Goal: Find specific page/section: Find specific page/section

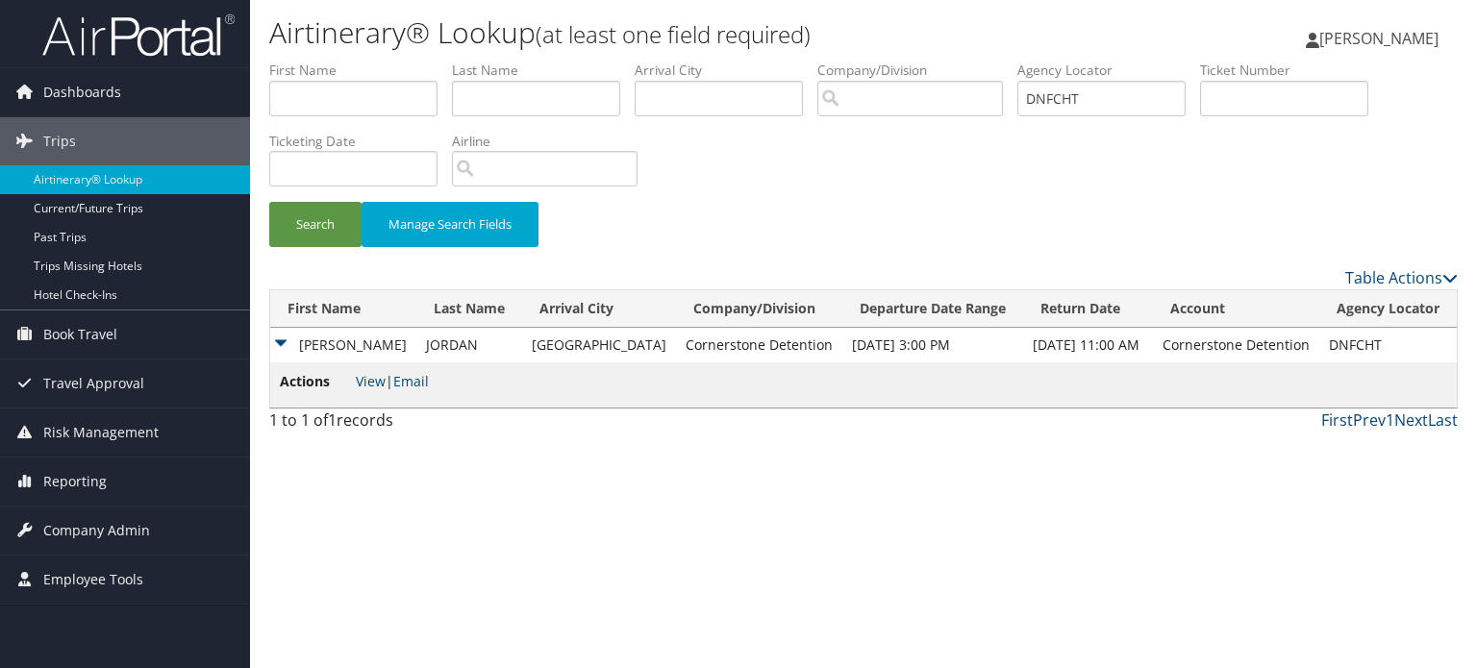
click at [190, 41] on img at bounding box center [138, 35] width 192 height 45
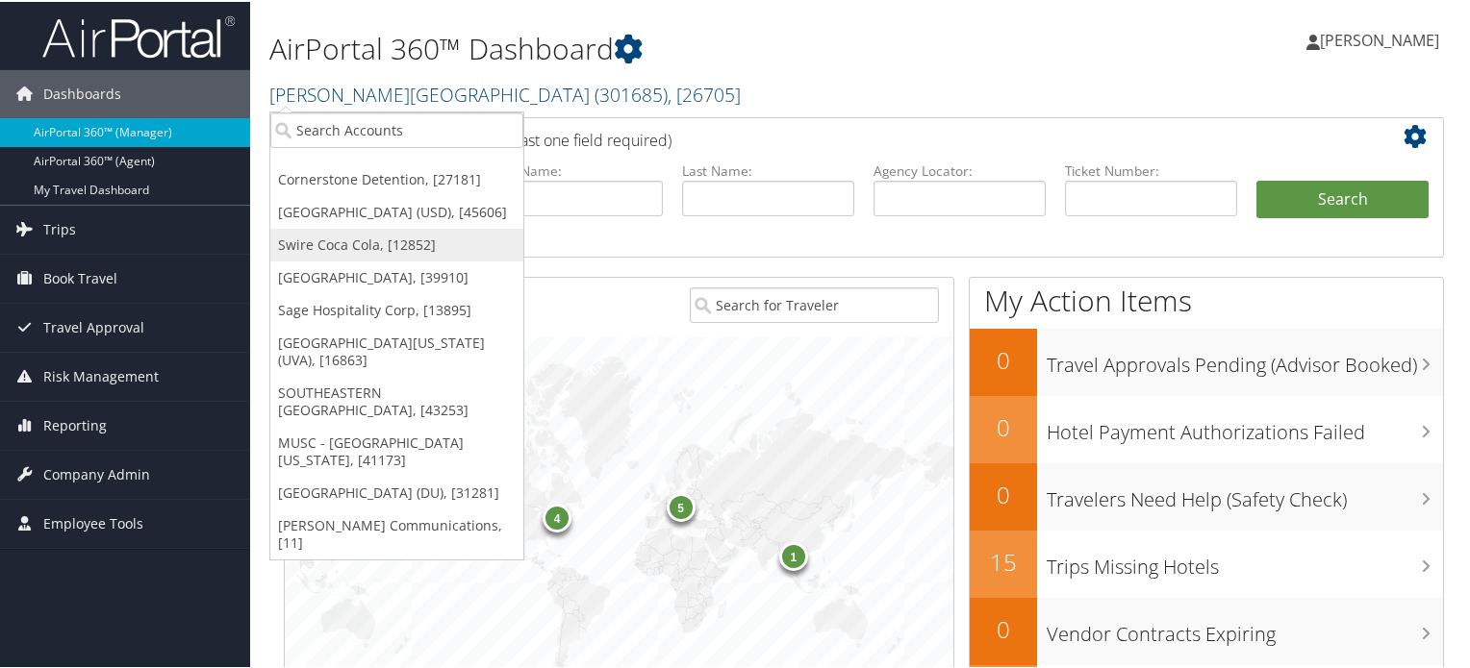
click at [338, 242] on link "Swire Coca Cola, [12852]" at bounding box center [396, 243] width 253 height 33
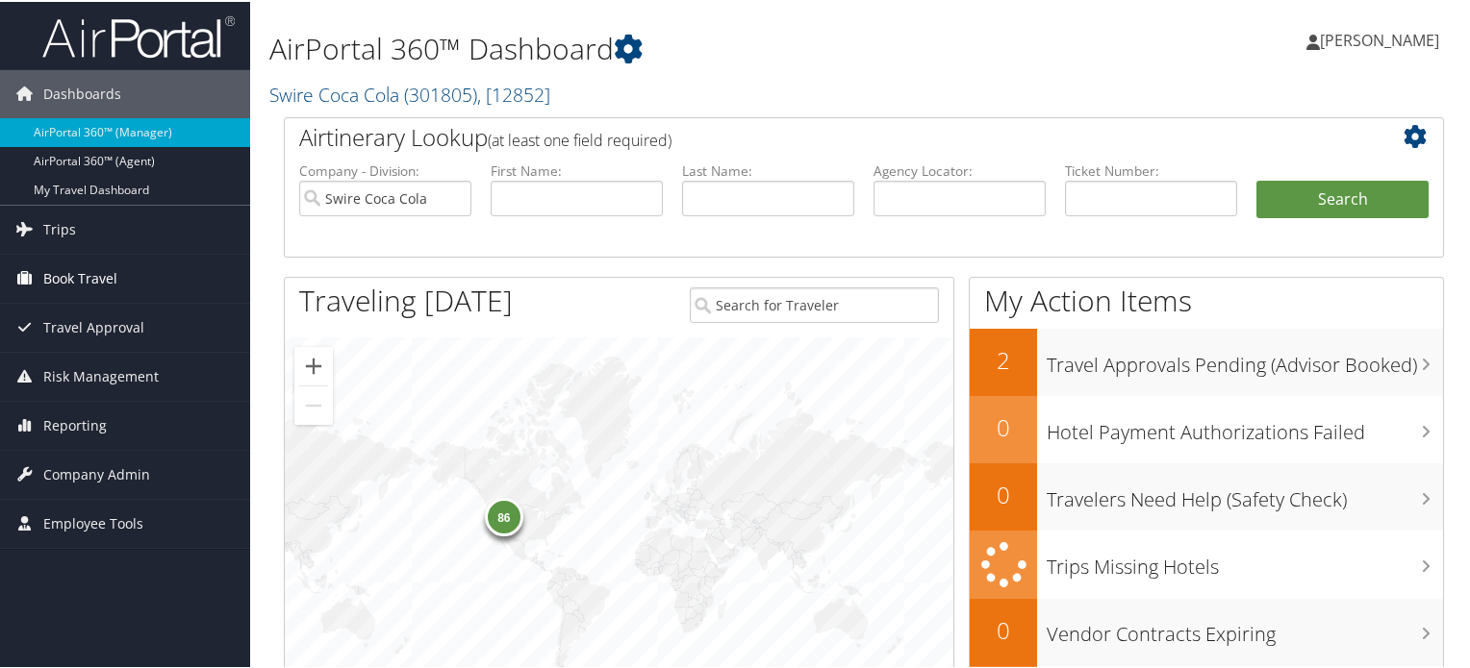
click at [111, 282] on span "Book Travel" at bounding box center [80, 277] width 74 height 48
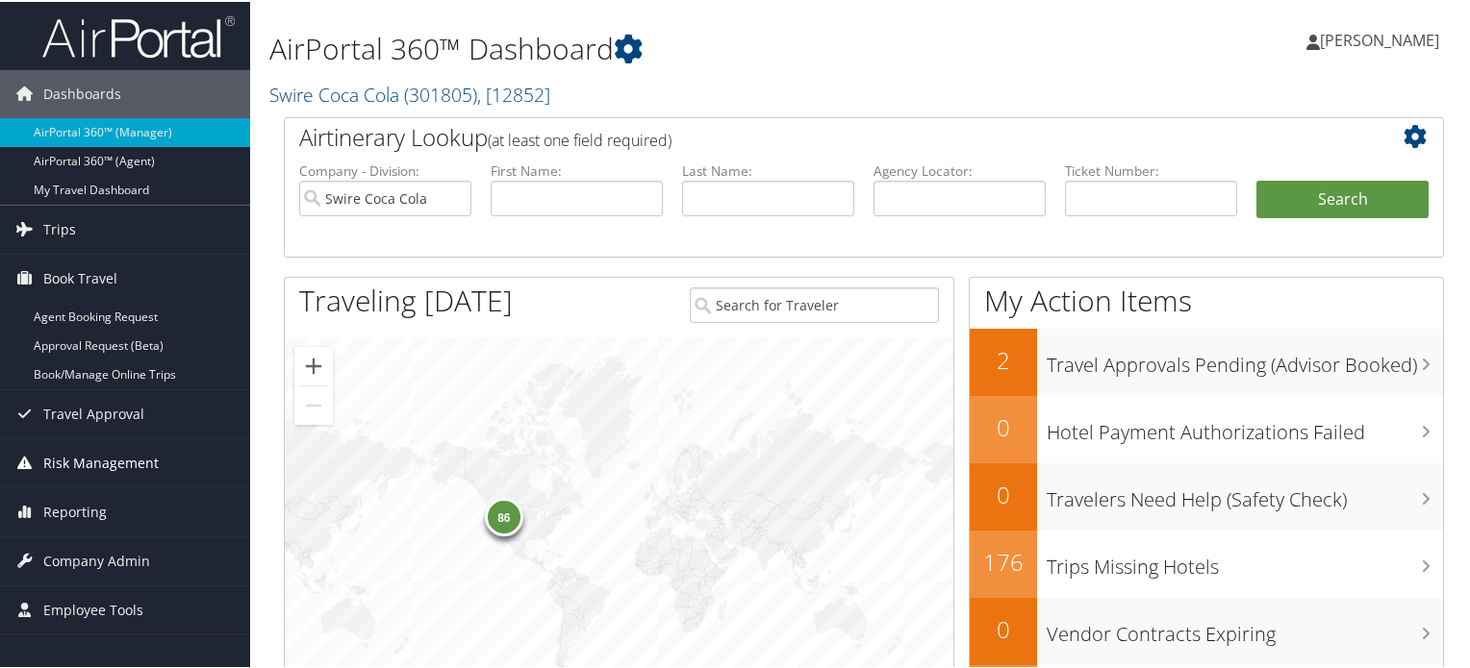
scroll to position [96, 0]
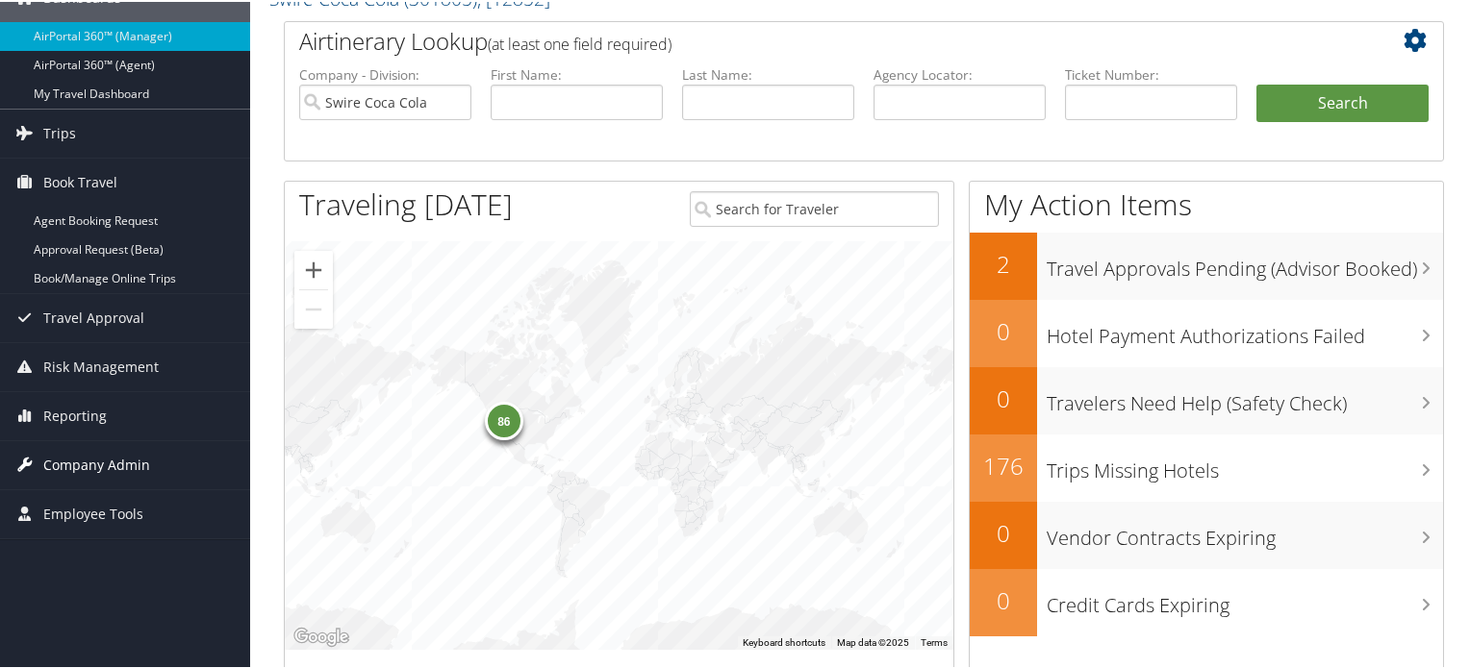
click at [101, 465] on span "Company Admin" at bounding box center [96, 464] width 107 height 48
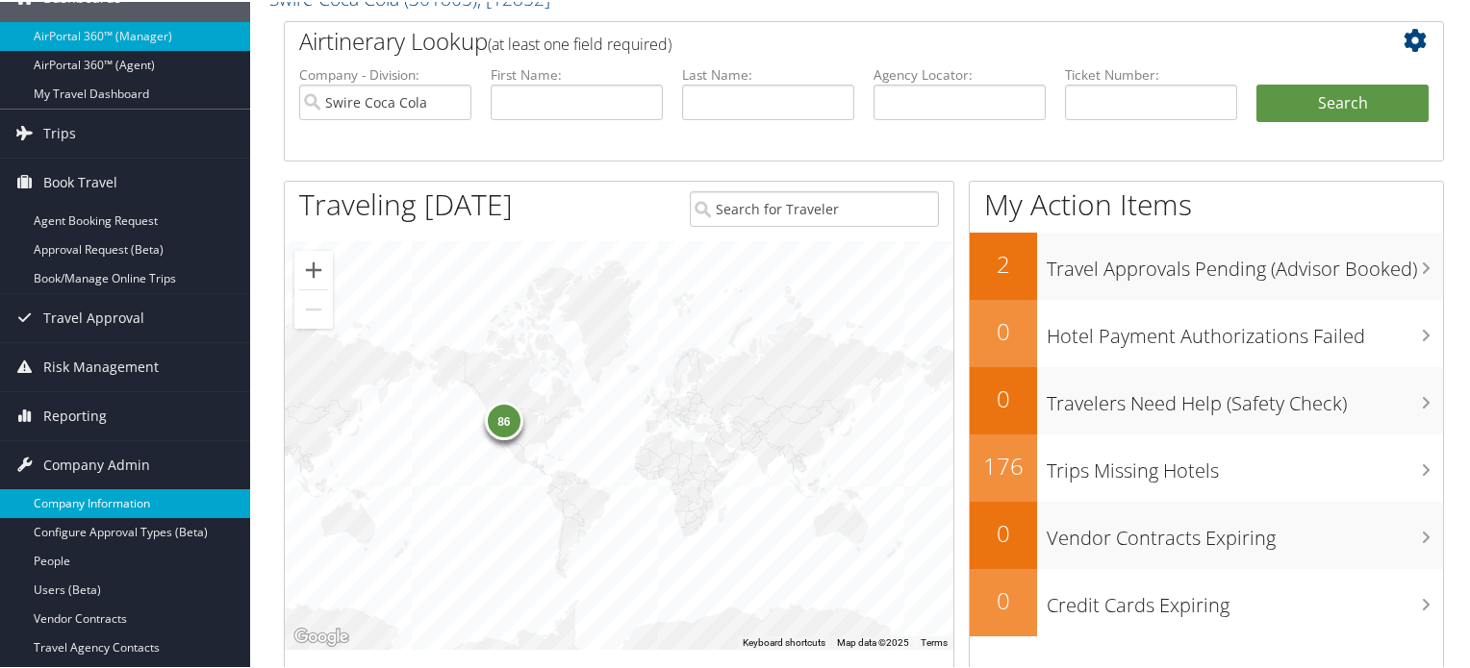
click at [117, 503] on link "Company Information" at bounding box center [125, 502] width 250 height 29
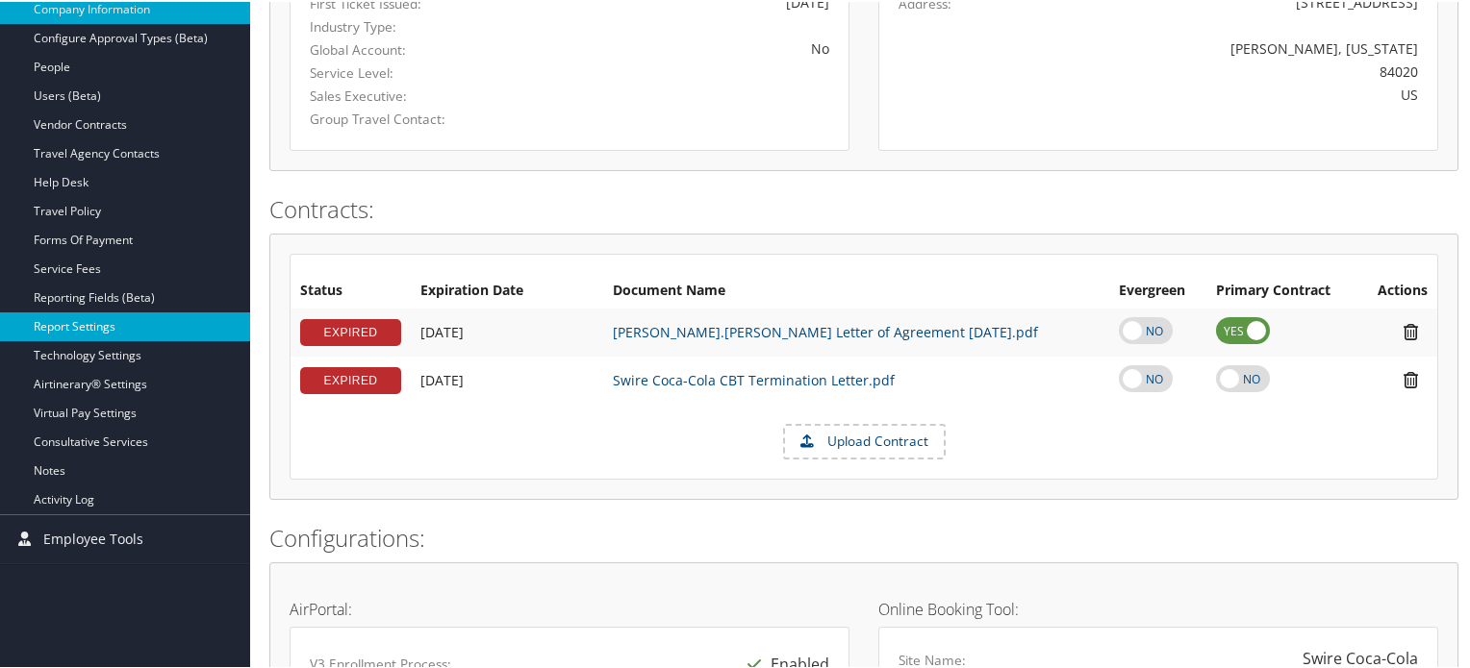
scroll to position [385, 0]
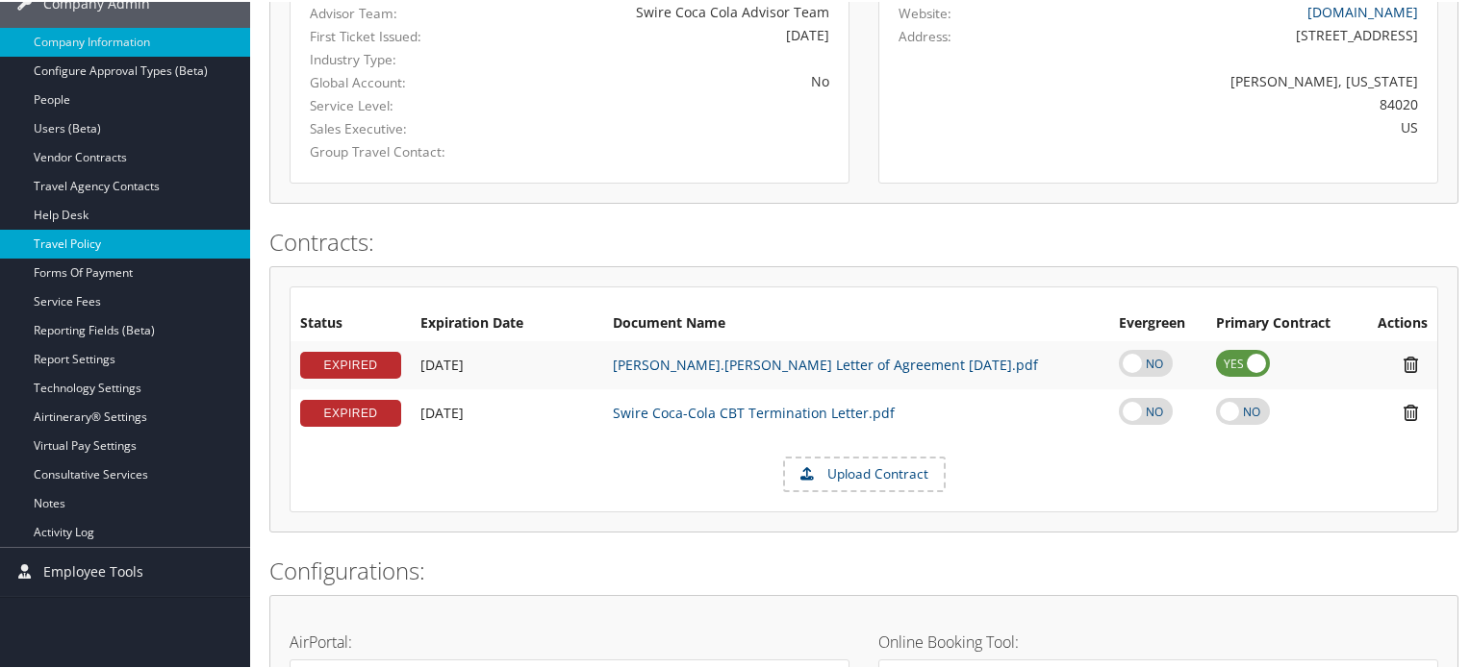
click at [81, 241] on link "Travel Policy" at bounding box center [125, 242] width 250 height 29
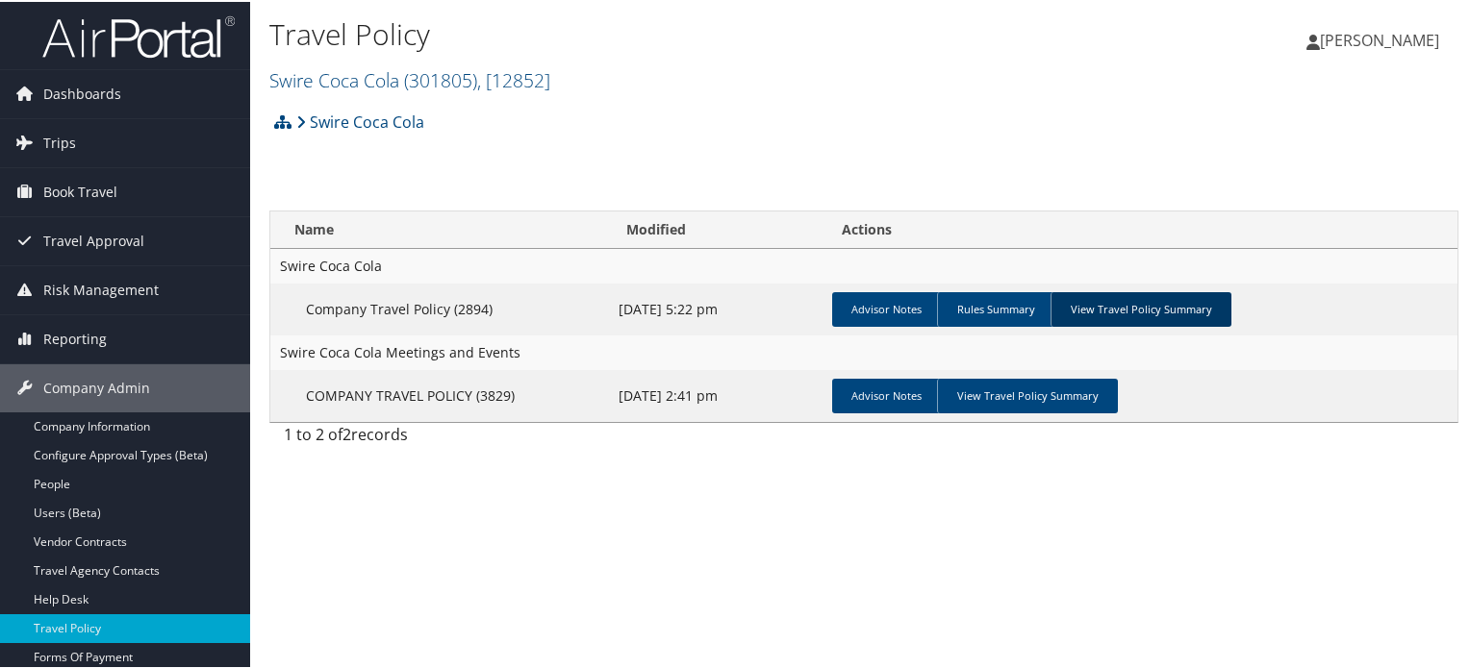
click at [1127, 321] on link "View Travel Policy Summary" at bounding box center [1140, 307] width 181 height 35
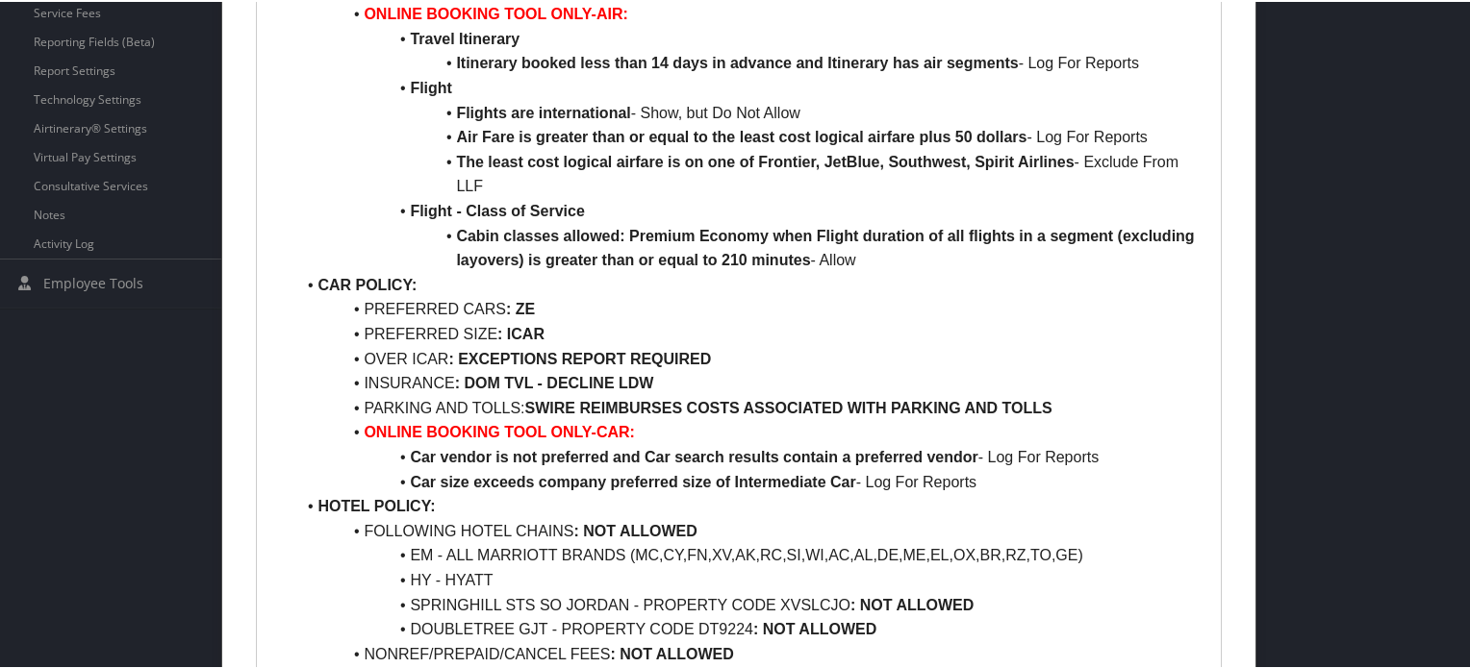
scroll to position [60, 0]
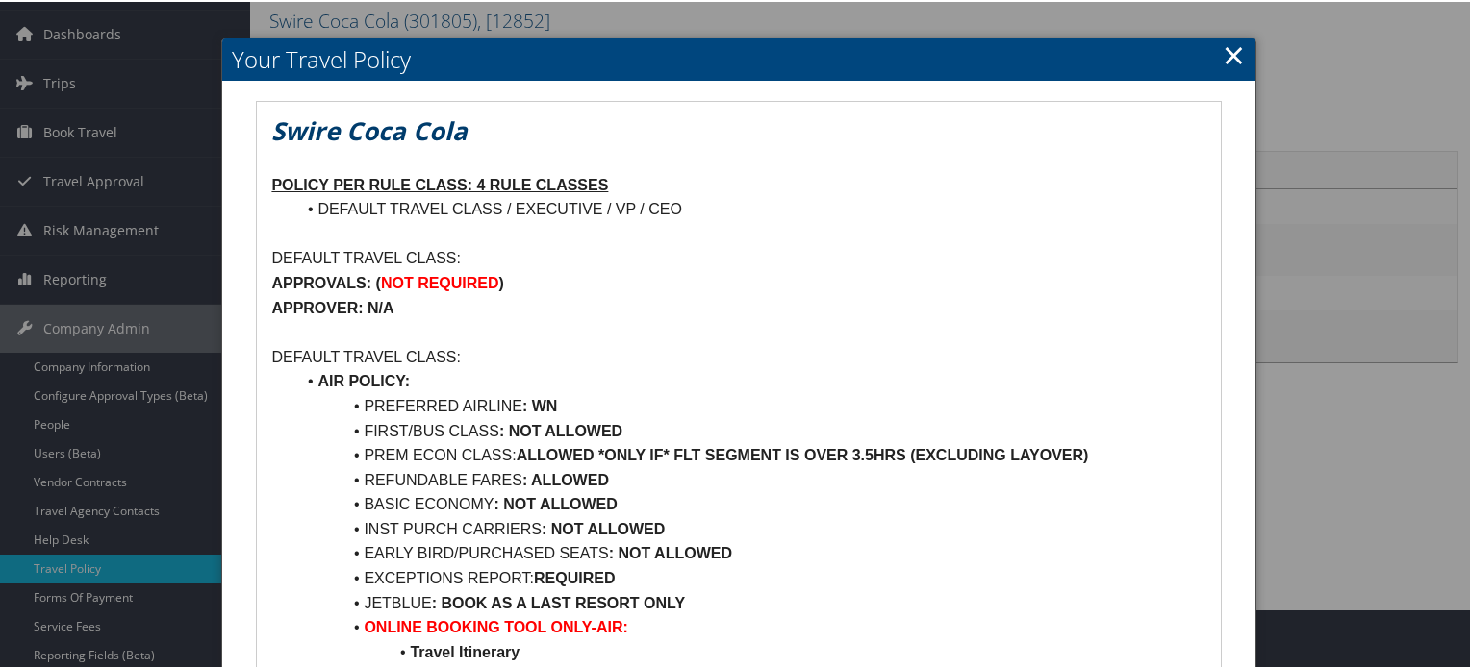
click at [1222, 53] on link "×" at bounding box center [1233, 53] width 22 height 38
